Goal: Task Accomplishment & Management: Manage account settings

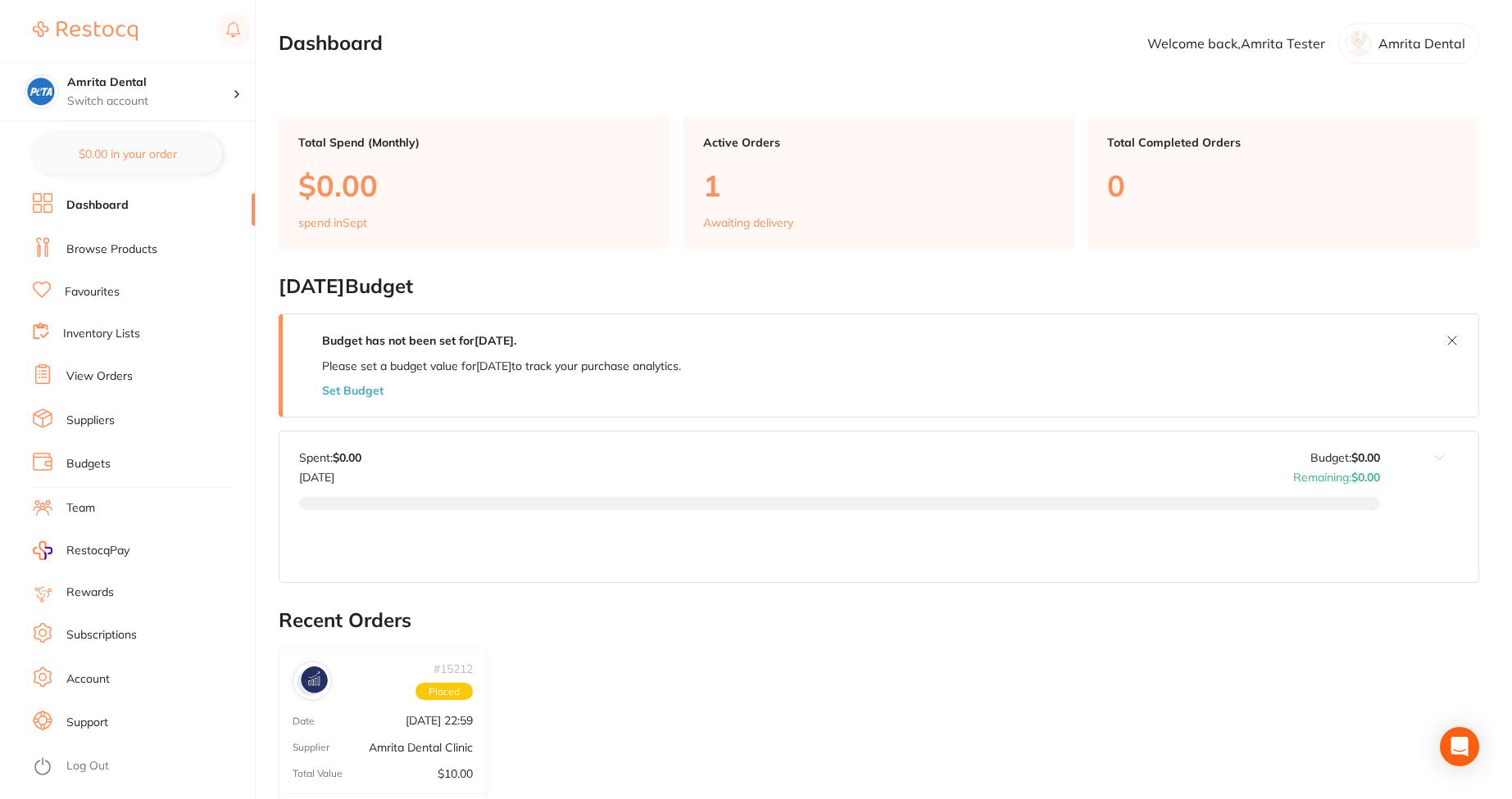
click at [108, 420] on link "Suppliers" at bounding box center [90, 420] width 49 height 17
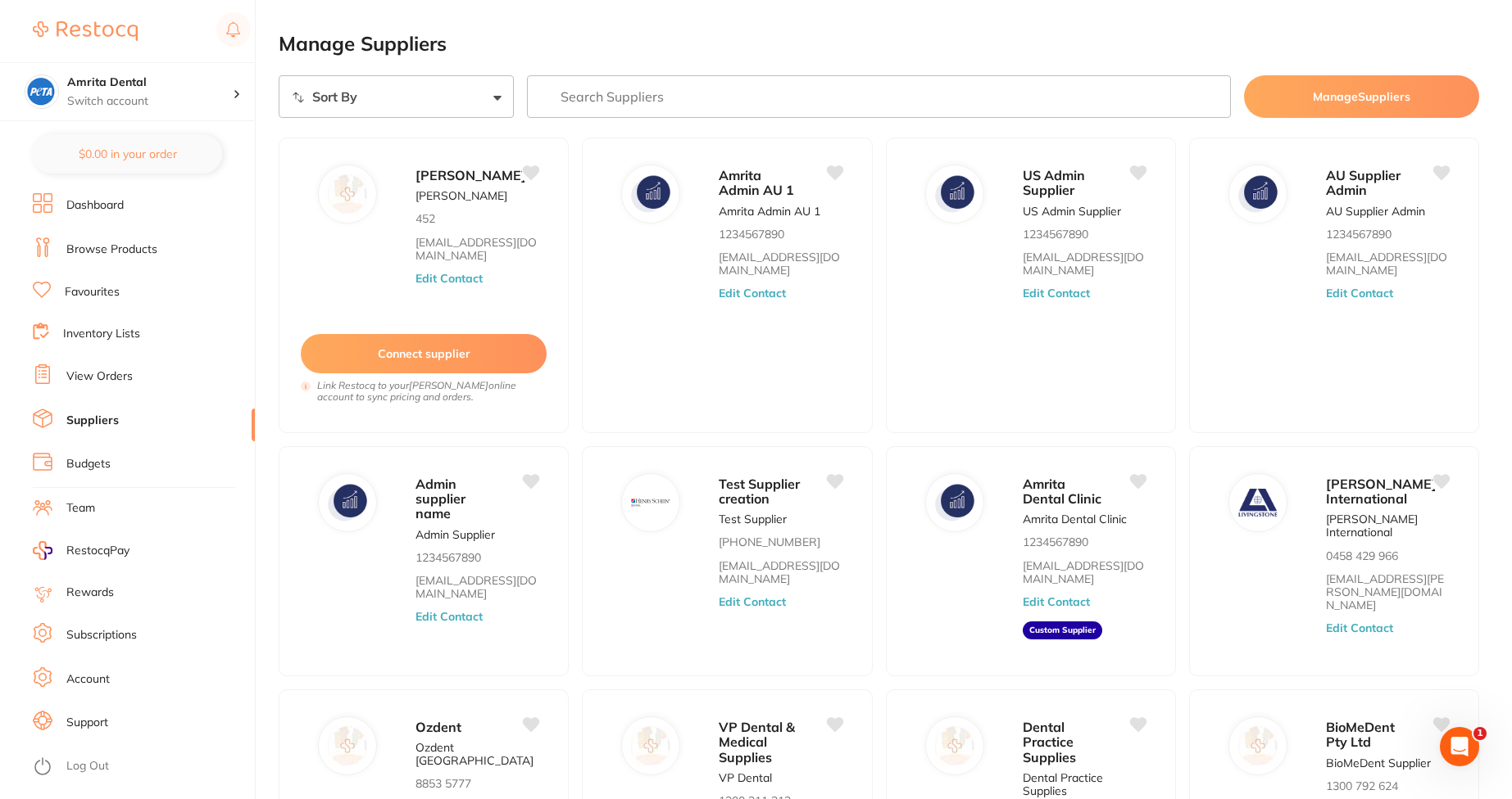
click at [106, 627] on link "Subscriptions" at bounding box center [101, 635] width 71 height 17
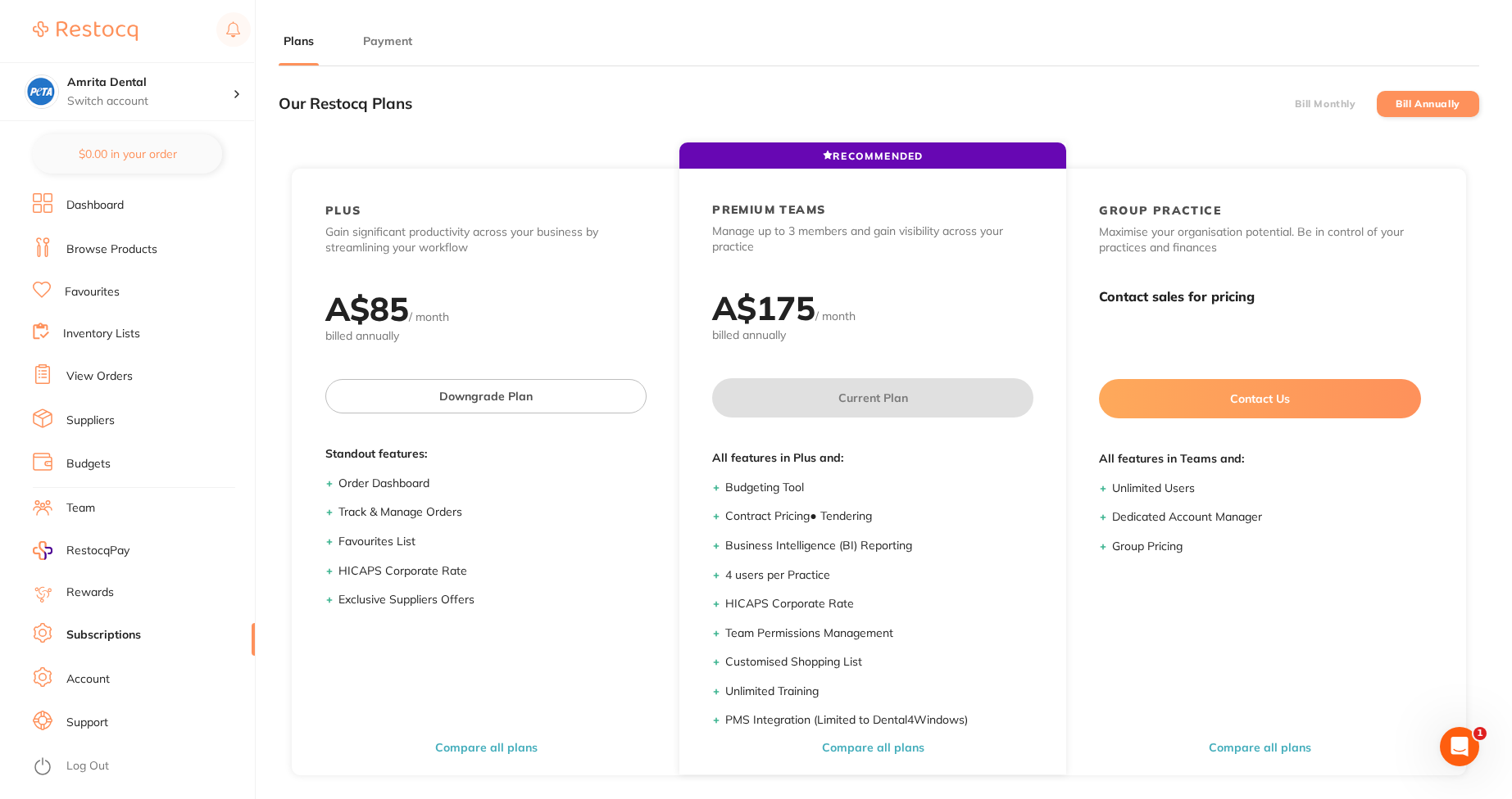
click at [398, 51] on li "Payment" at bounding box center [387, 50] width 59 height 33
click at [392, 50] on li "Payment" at bounding box center [387, 50] width 59 height 33
click at [403, 38] on button "Payment" at bounding box center [387, 42] width 59 height 16
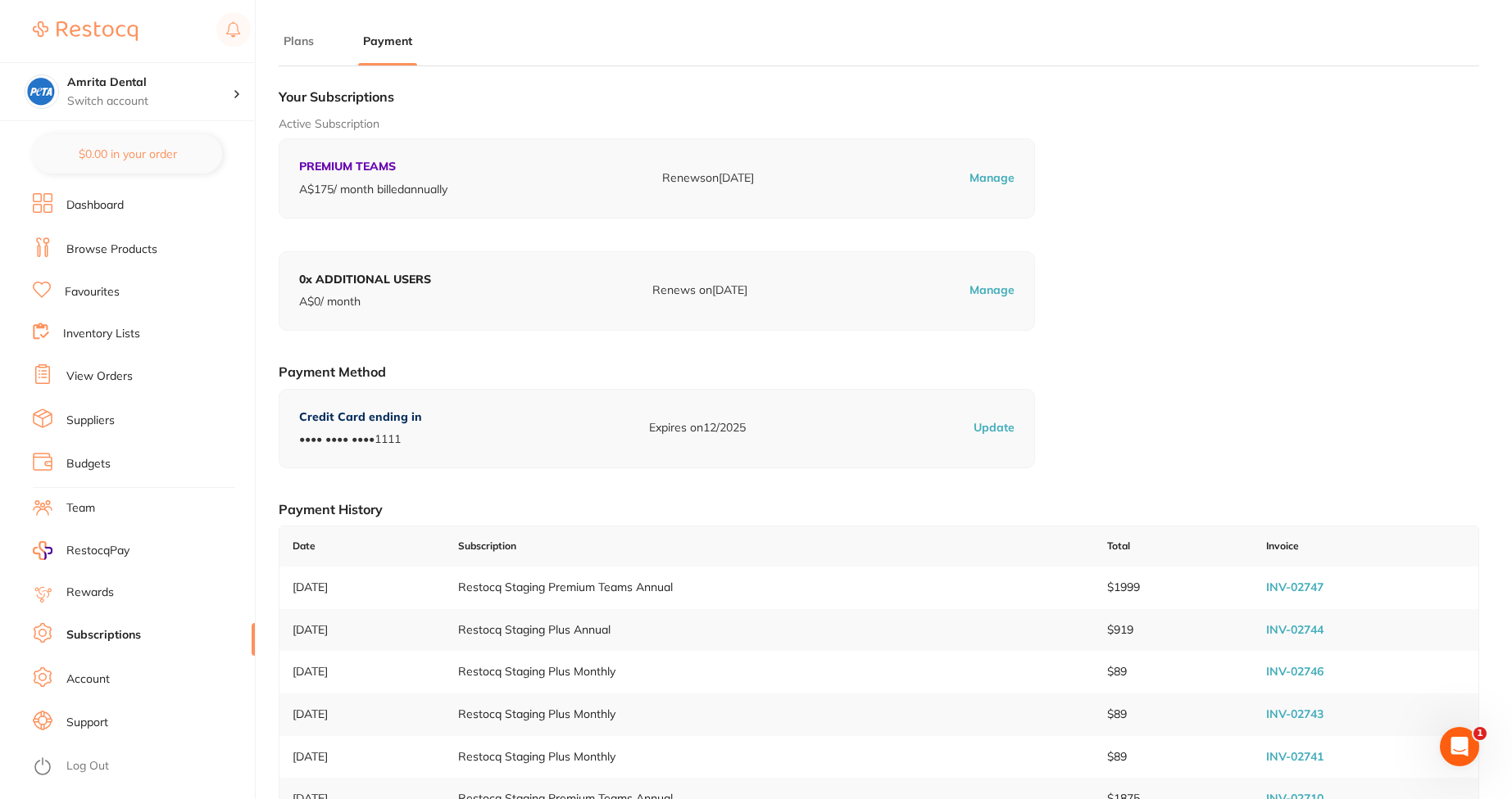
click at [305, 55] on li "Plans" at bounding box center [298, 50] width 40 height 33
click at [302, 46] on button "Plans" at bounding box center [298, 42] width 40 height 16
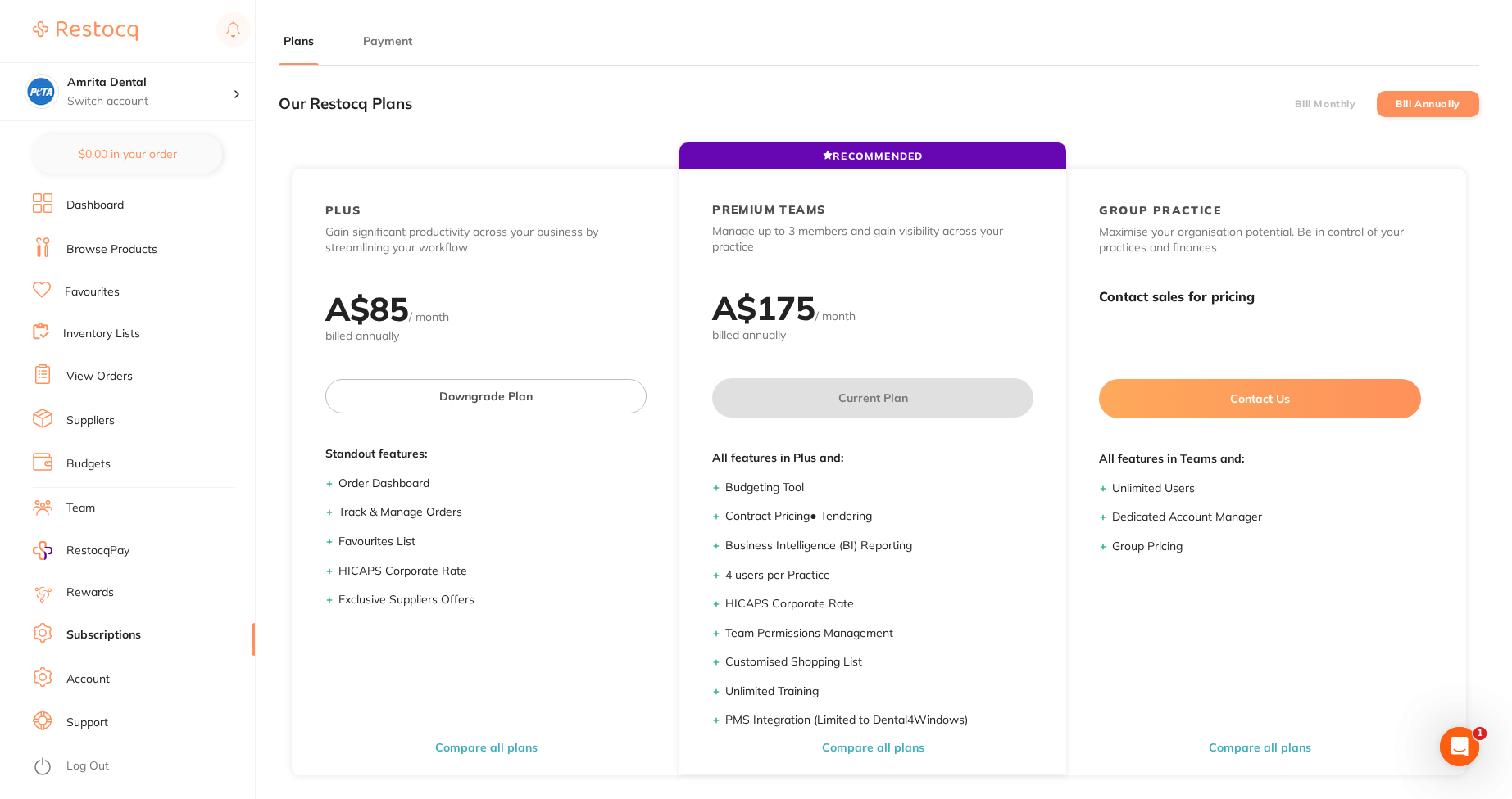
click at [1303, 108] on label "Bill Monthly" at bounding box center [1325, 104] width 60 height 12
click at [1294, 104] on input "Bill Monthly" at bounding box center [1294, 104] width 0 height 0
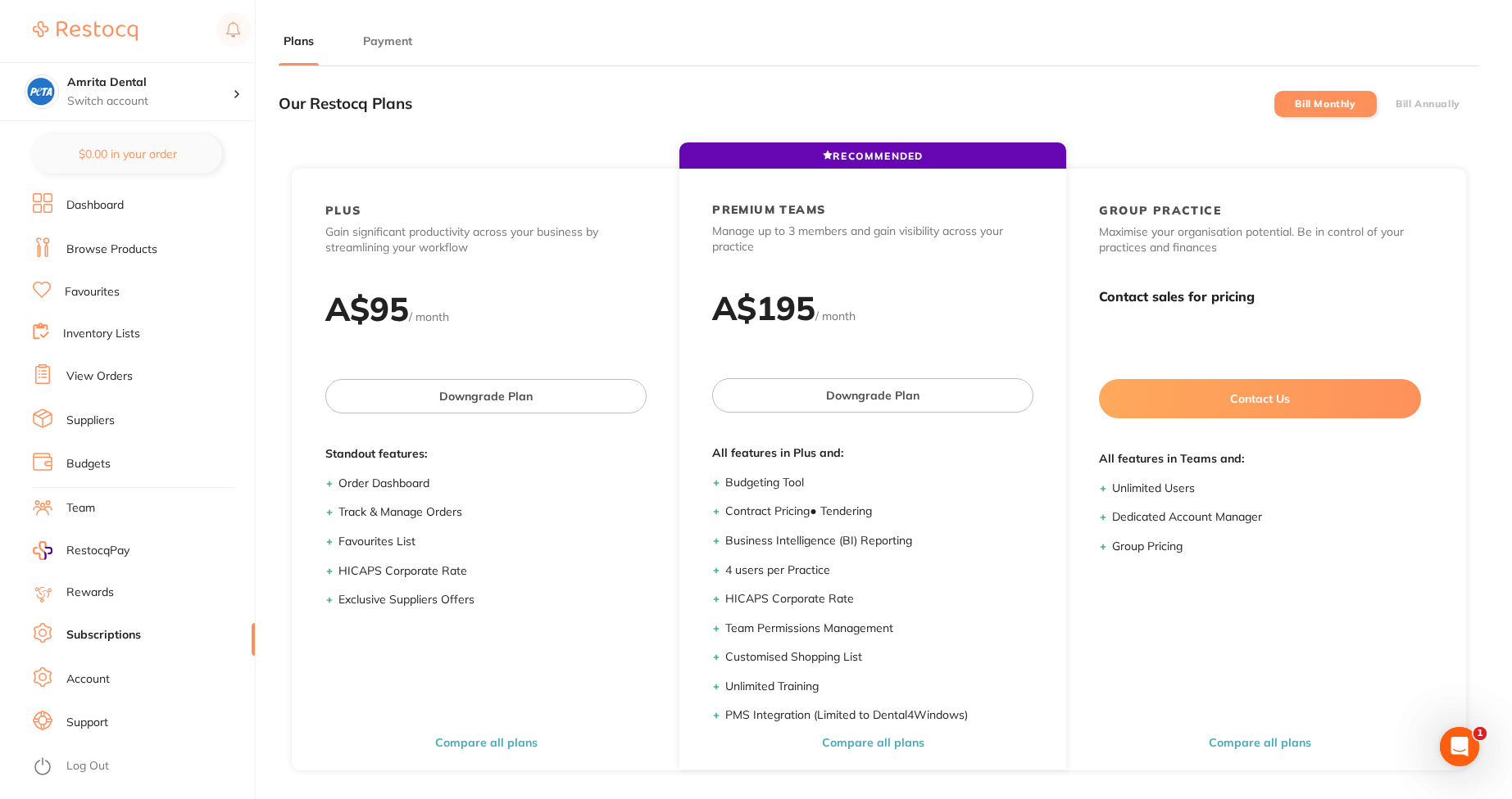
click at [1393, 98] on li "Bill Annually" at bounding box center [1427, 104] width 102 height 26
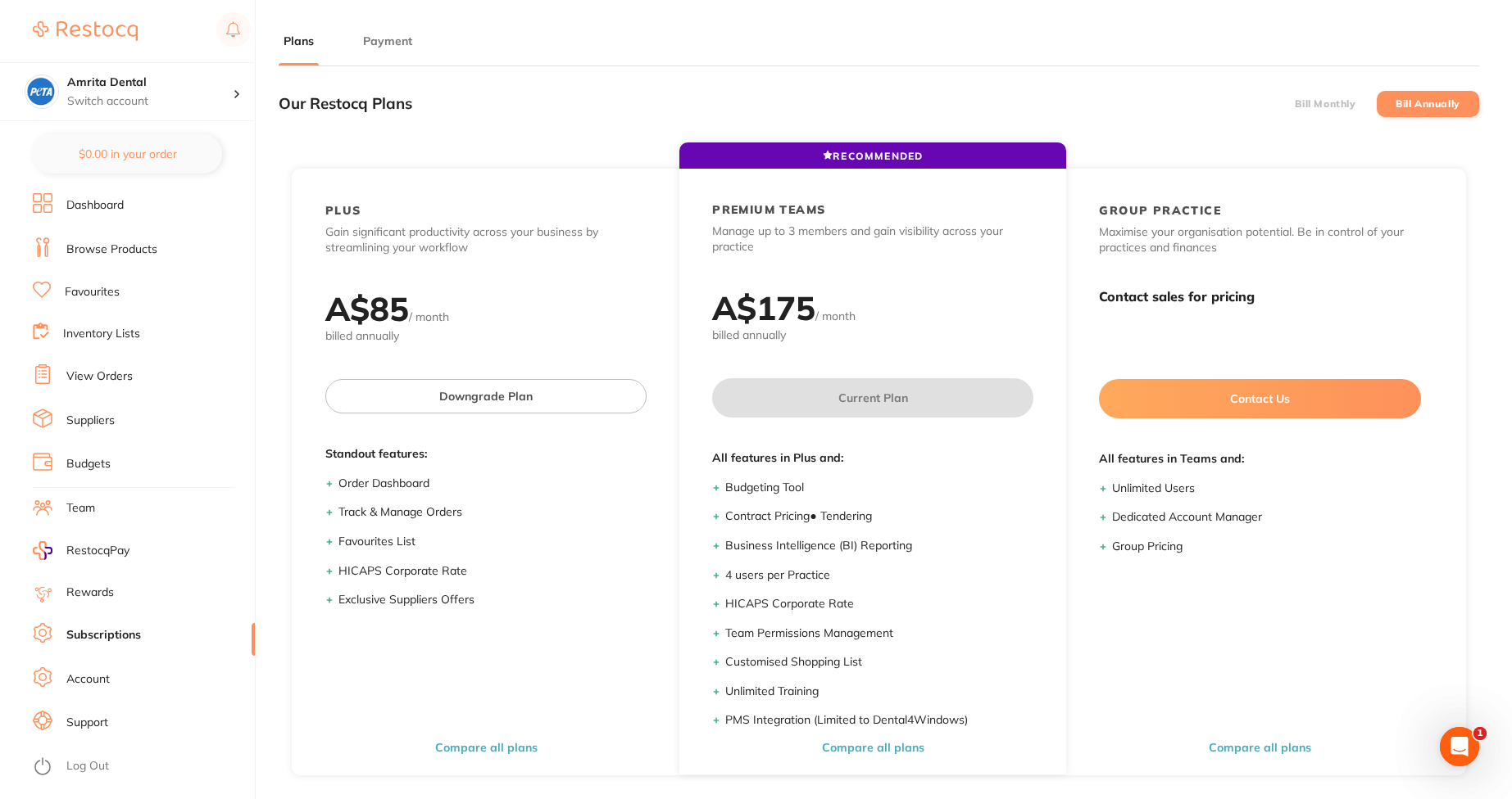
click at [1328, 113] on li "Bill Monthly" at bounding box center [1325, 104] width 102 height 26
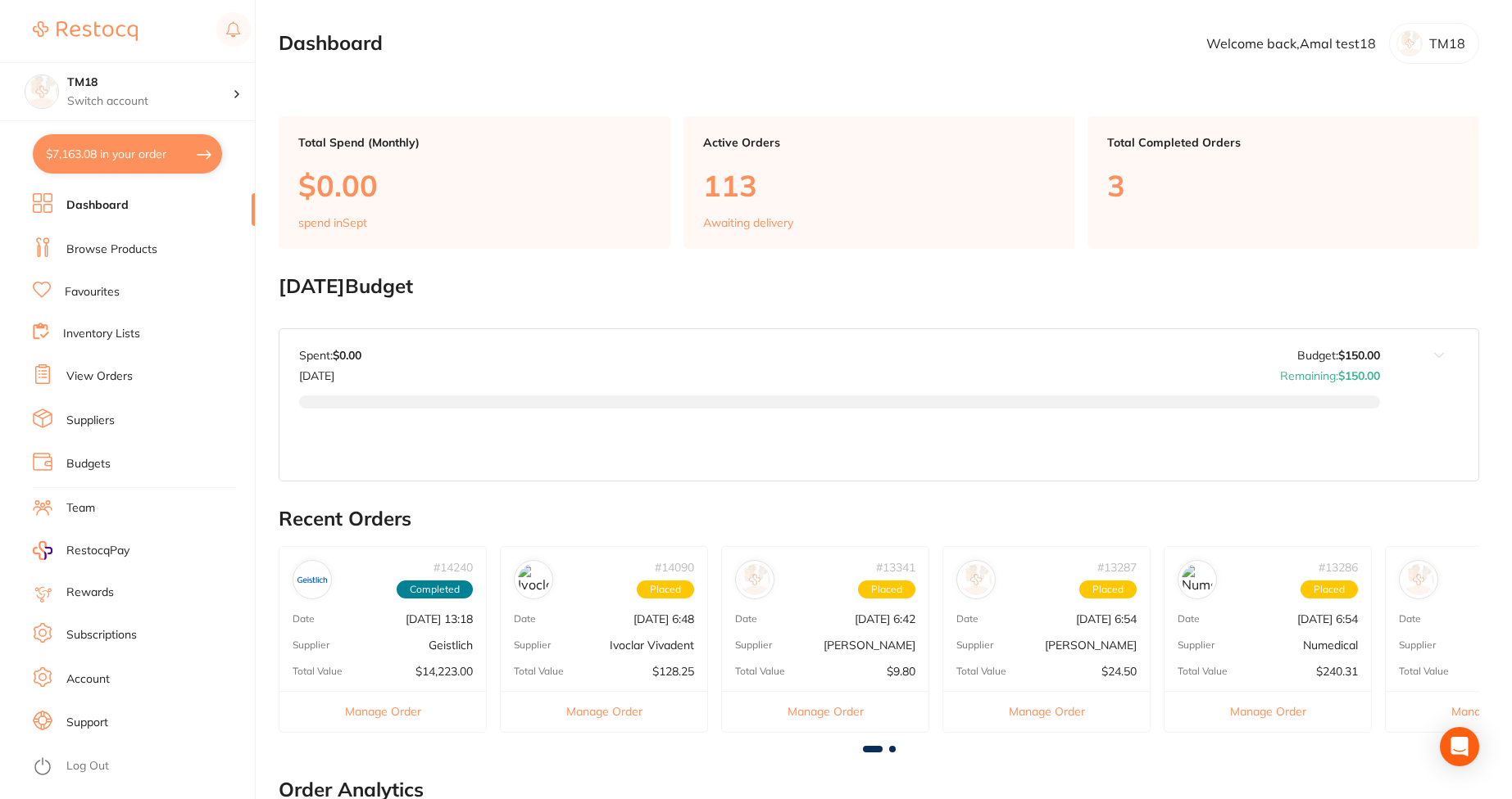
click at [116, 625] on li "Subscriptions" at bounding box center [144, 635] width 222 height 24
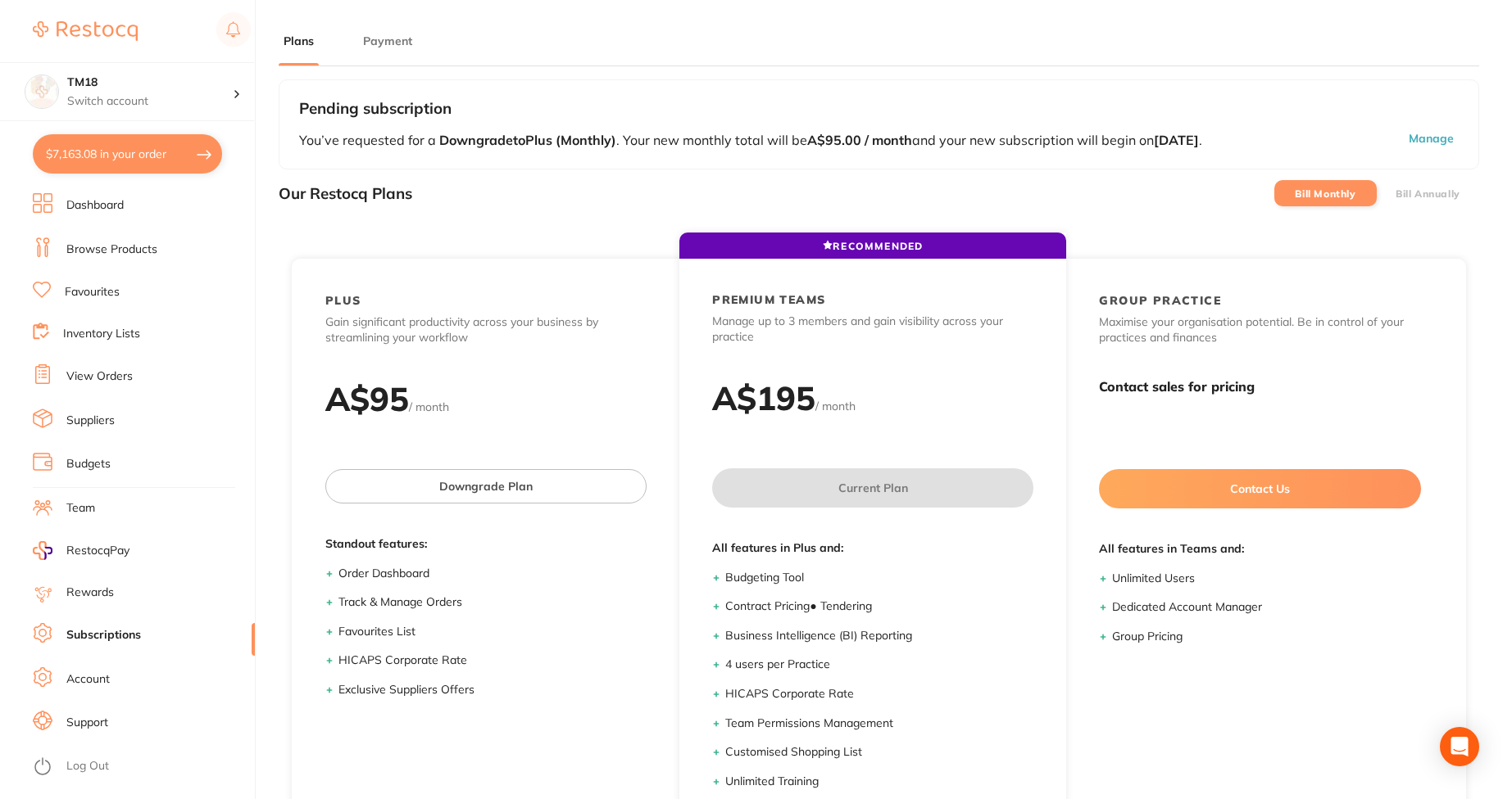
checkbox input "true"
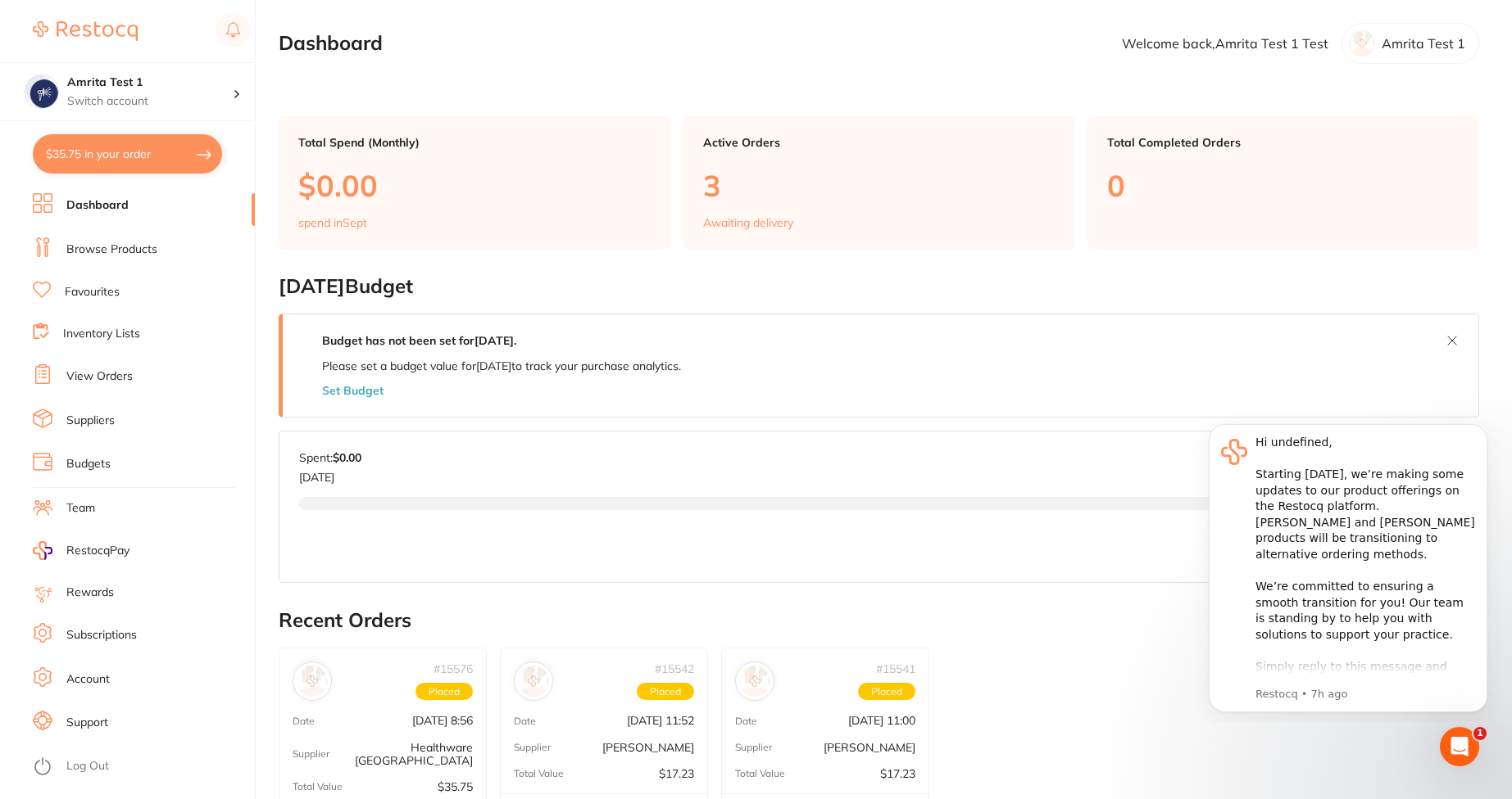
click at [125, 636] on link "Subscriptions" at bounding box center [101, 635] width 71 height 17
